Goal: Task Accomplishment & Management: Use online tool/utility

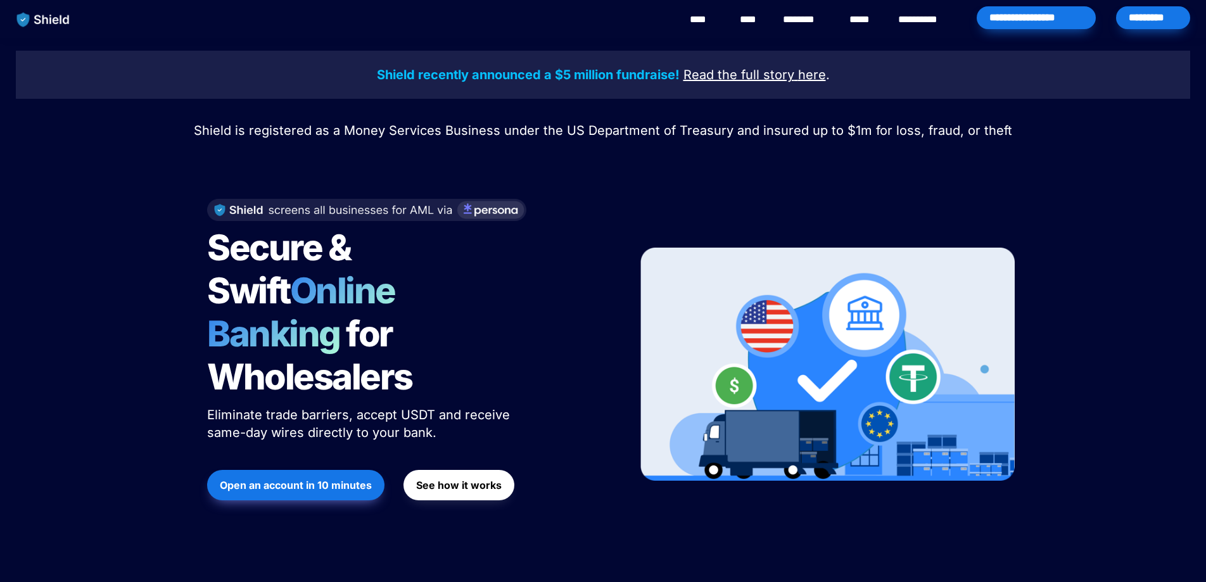
click at [1170, 15] on div "*********" at bounding box center [1153, 17] width 74 height 23
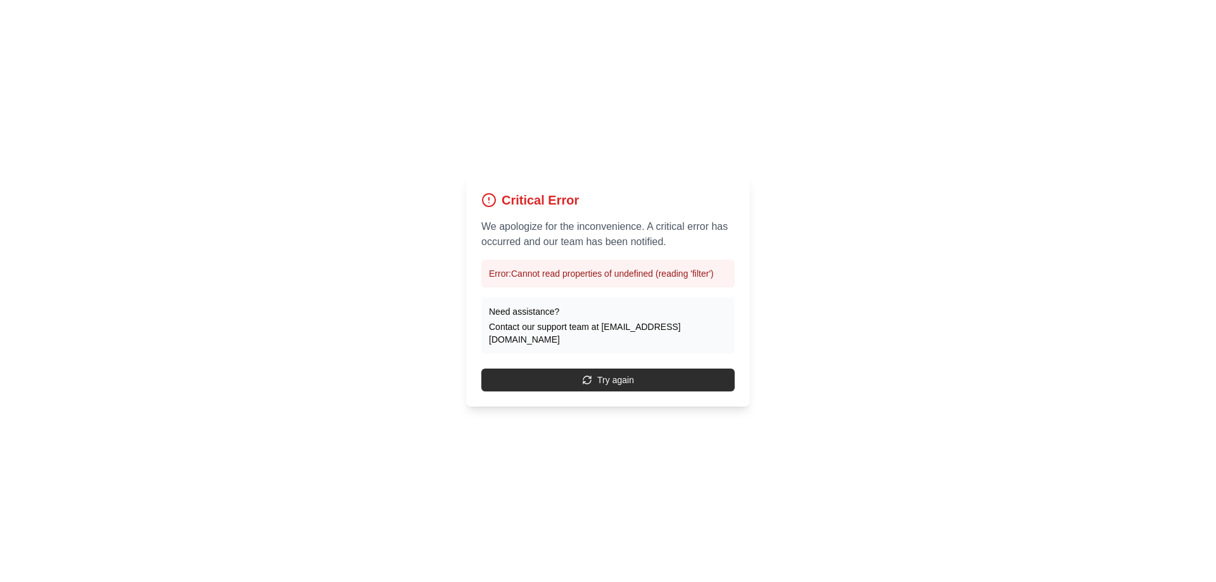
click at [626, 371] on button "Try again" at bounding box center [607, 380] width 253 height 23
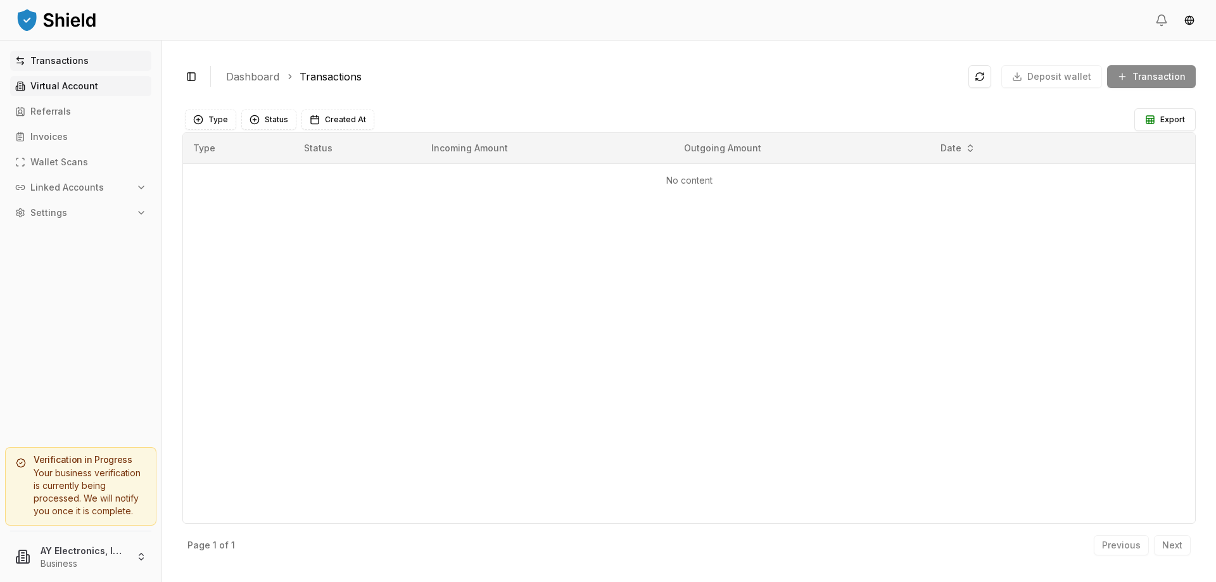
click at [56, 83] on p "Virtual Account" at bounding box center [64, 86] width 68 height 9
click at [67, 82] on p "Virtual Account" at bounding box center [64, 86] width 68 height 9
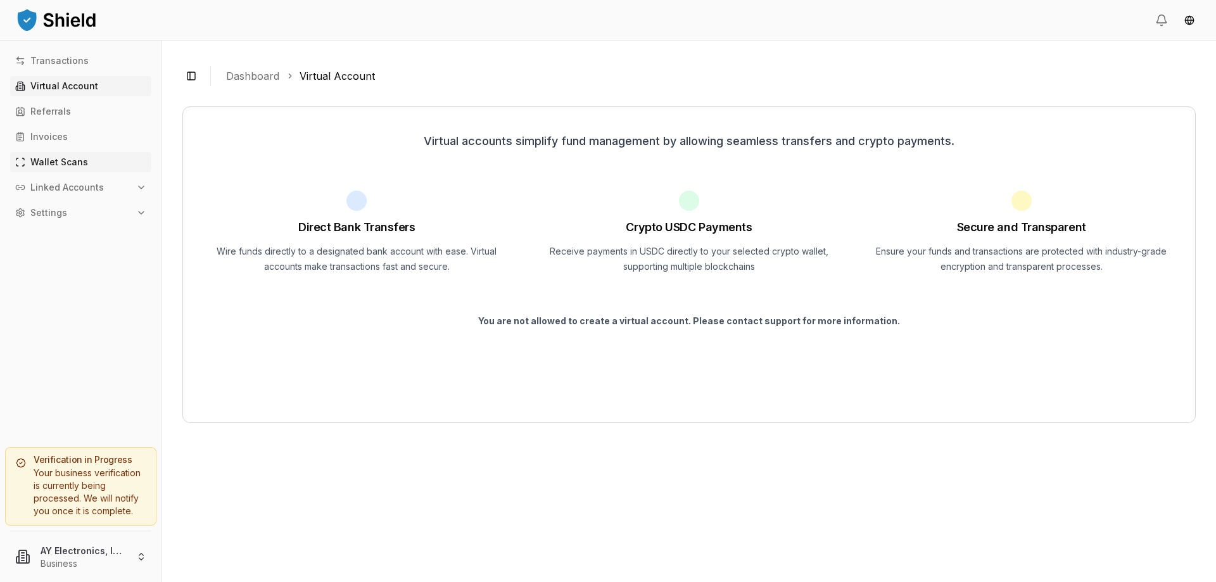
click at [62, 160] on p "Wallet Scans" at bounding box center [59, 162] width 58 height 9
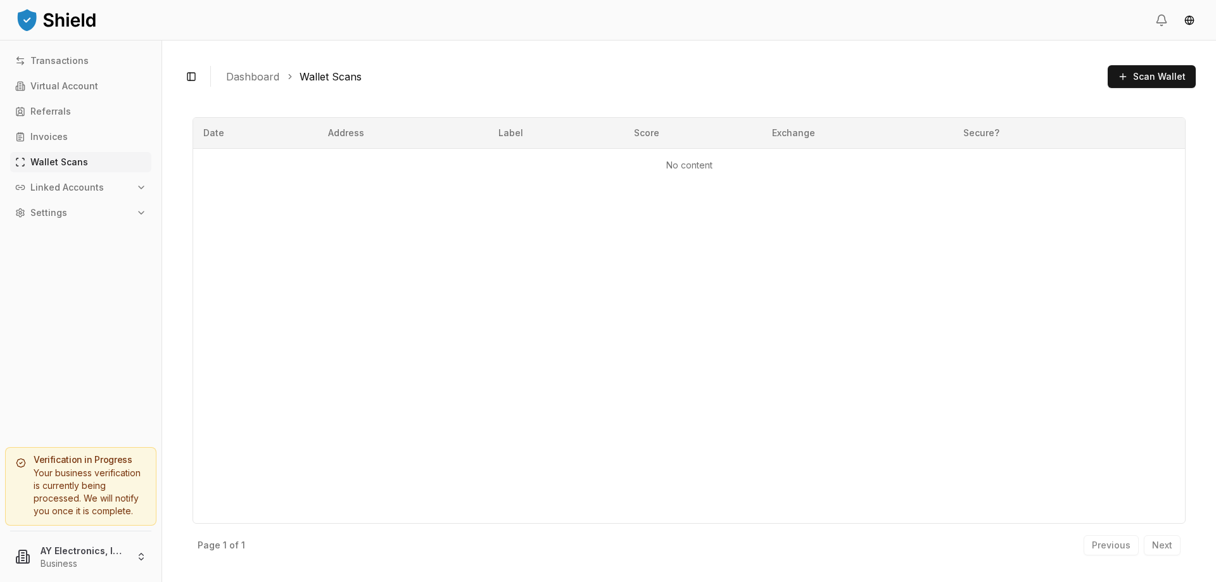
click at [65, 183] on p "Linked Accounts" at bounding box center [66, 187] width 73 height 9
click at [48, 213] on p "Wallets" at bounding box center [48, 209] width 33 height 9
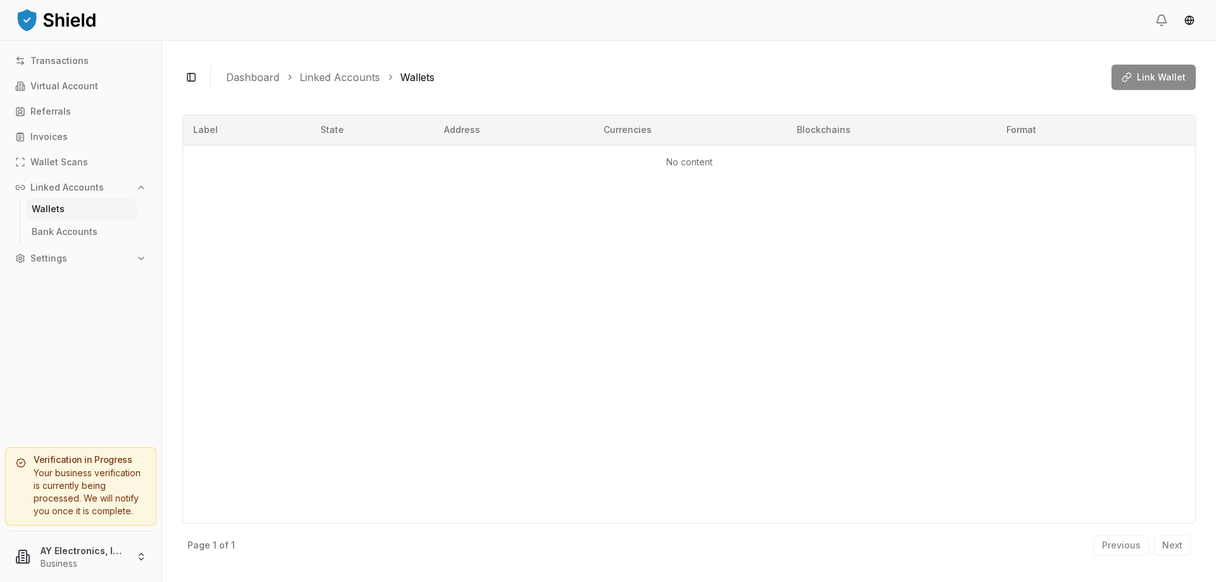
click at [1133, 72] on div "Link Wallet" at bounding box center [1153, 77] width 84 height 25
click at [44, 107] on p "Referrals" at bounding box center [50, 111] width 41 height 9
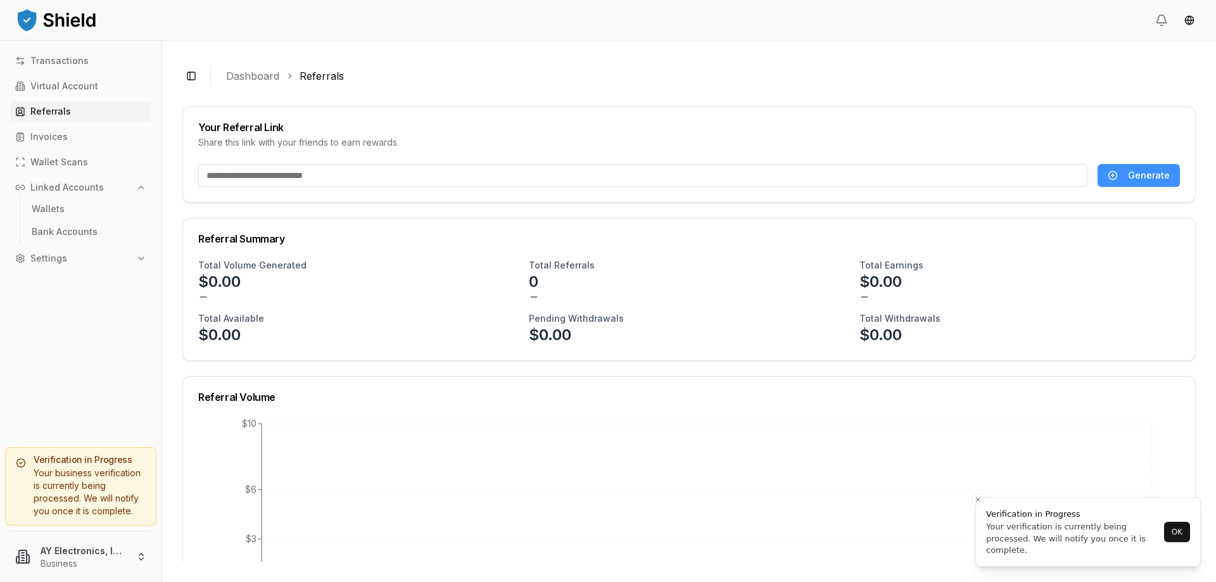
click at [1142, 179] on span "Generate" at bounding box center [1149, 175] width 42 height 13
type input "**********"
click at [42, 255] on p "Settings" at bounding box center [48, 258] width 37 height 9
click at [53, 59] on p "Transactions" at bounding box center [59, 60] width 58 height 9
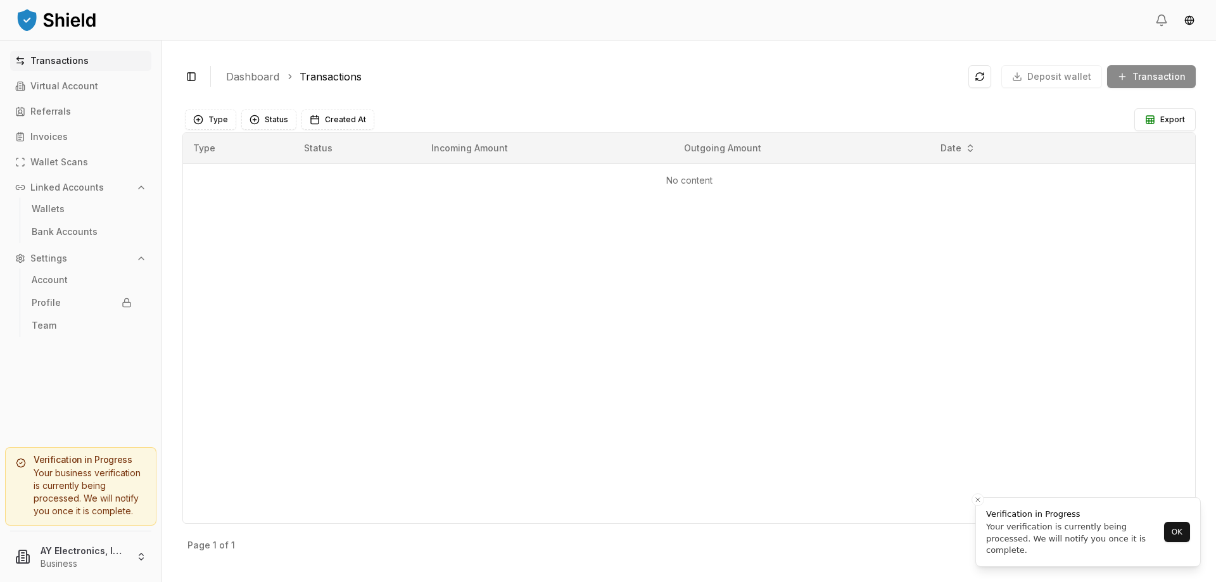
click at [67, 25] on img at bounding box center [56, 19] width 82 height 25
